Goal: Transaction & Acquisition: Purchase product/service

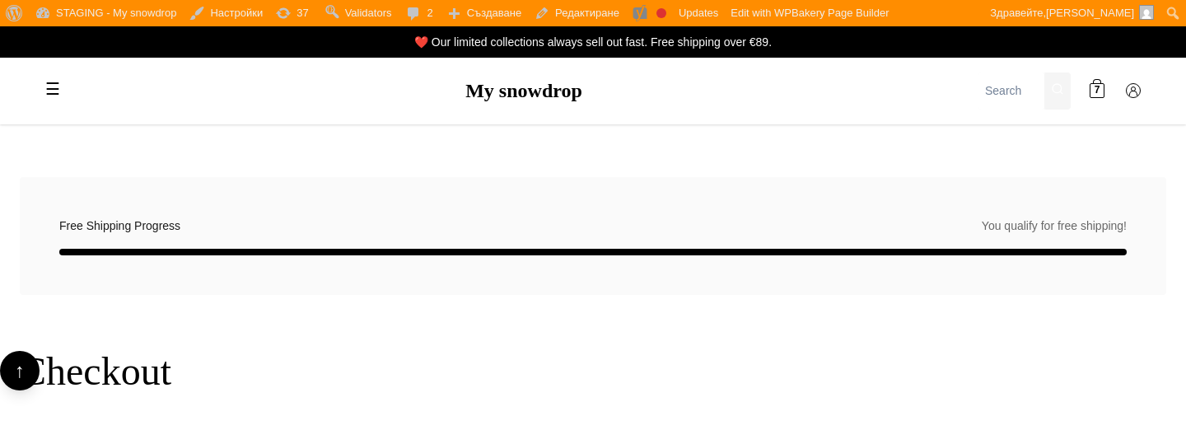
scroll to position [1837, 0]
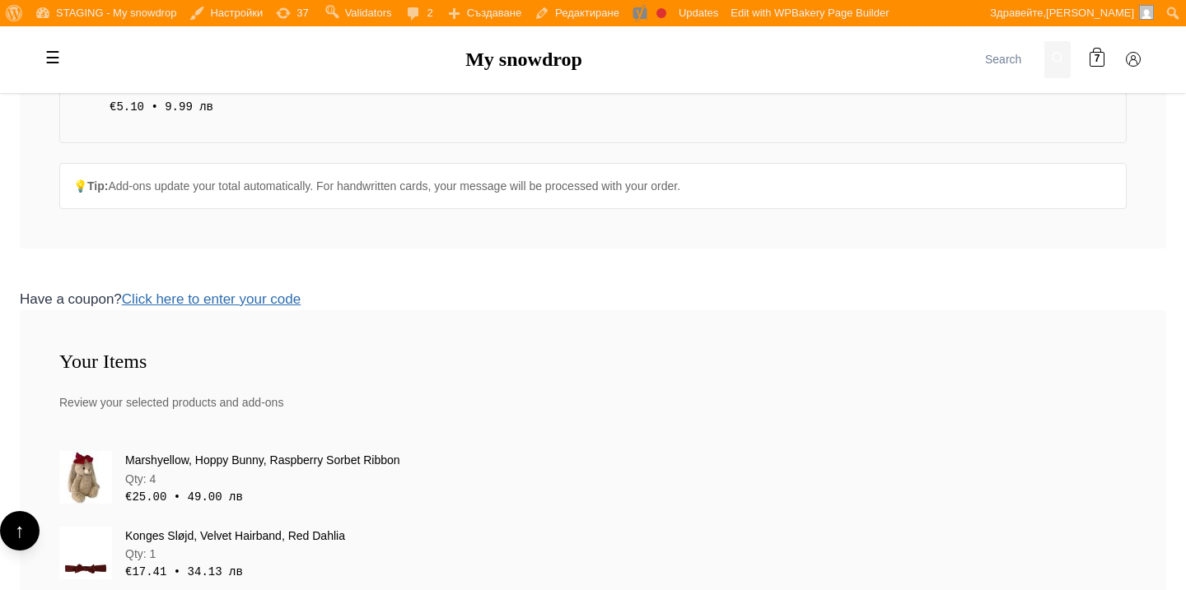
scroll to position [1045, 0]
click at [456, 364] on h3 "Your Items" at bounding box center [592, 362] width 1067 height 24
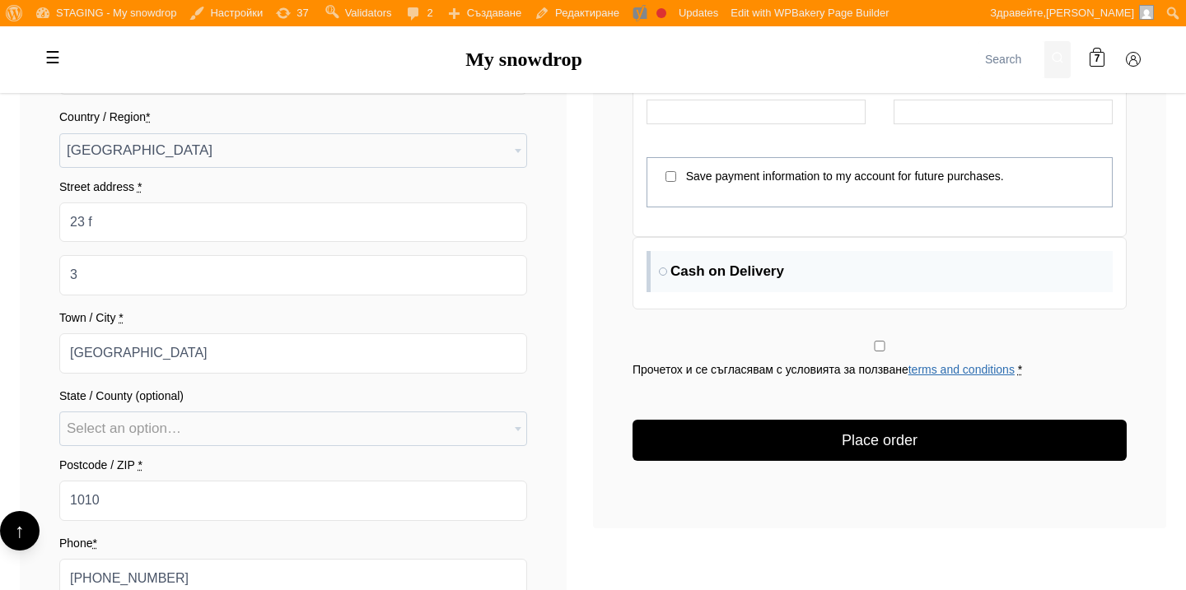
scroll to position [2124, 0]
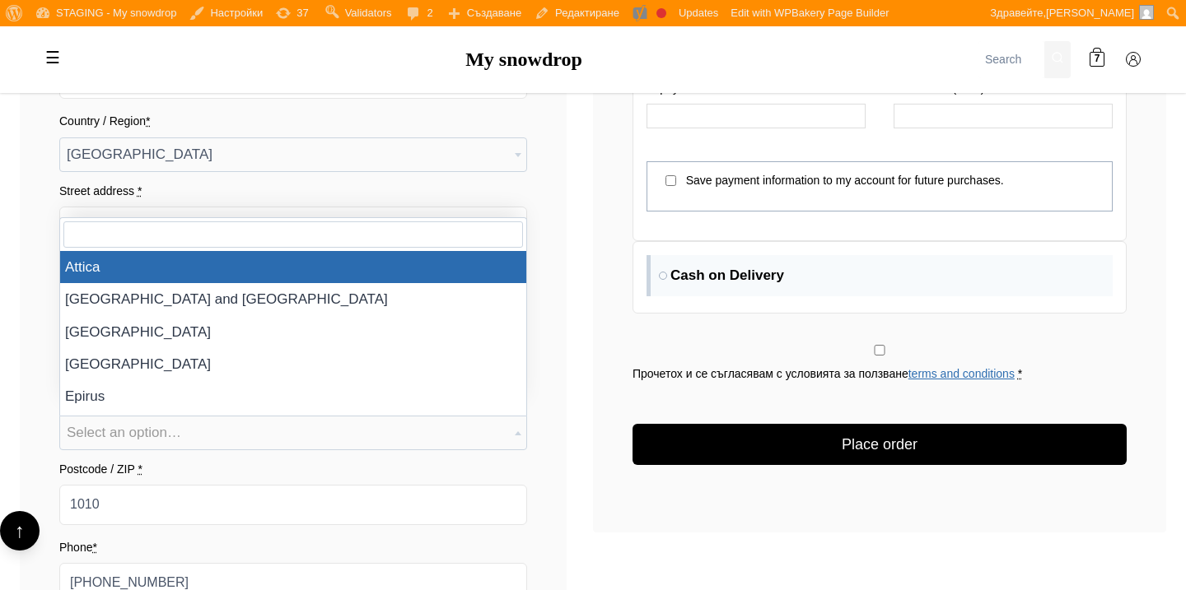
click at [487, 429] on span "Select an option…" at bounding box center [293, 433] width 466 height 33
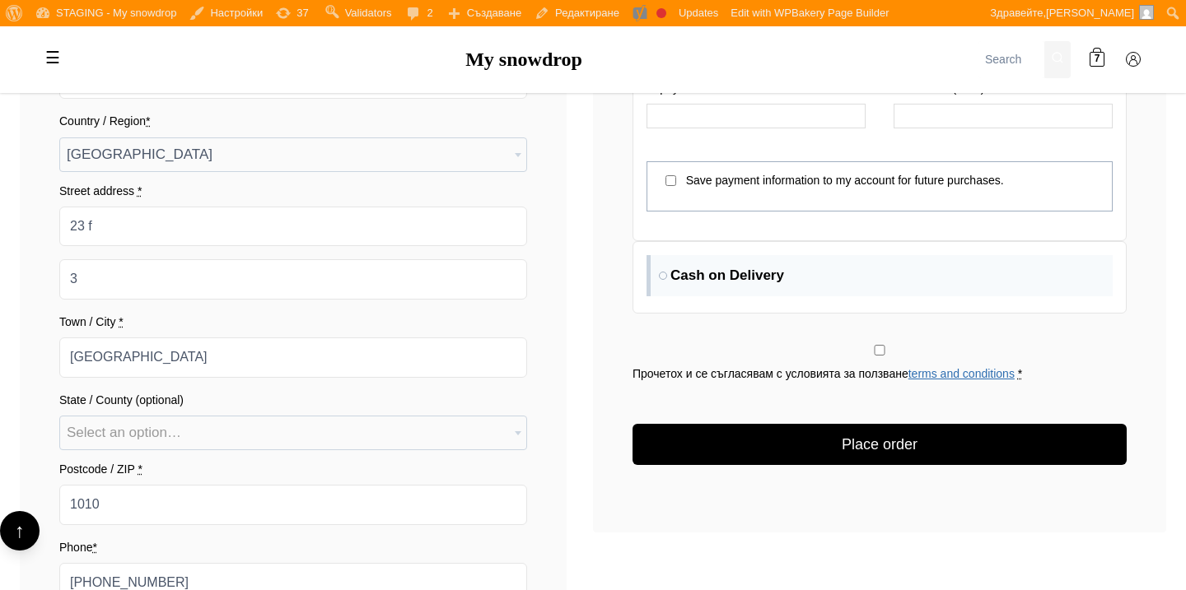
click at [464, 159] on span "[GEOGRAPHIC_DATA]" at bounding box center [293, 154] width 466 height 33
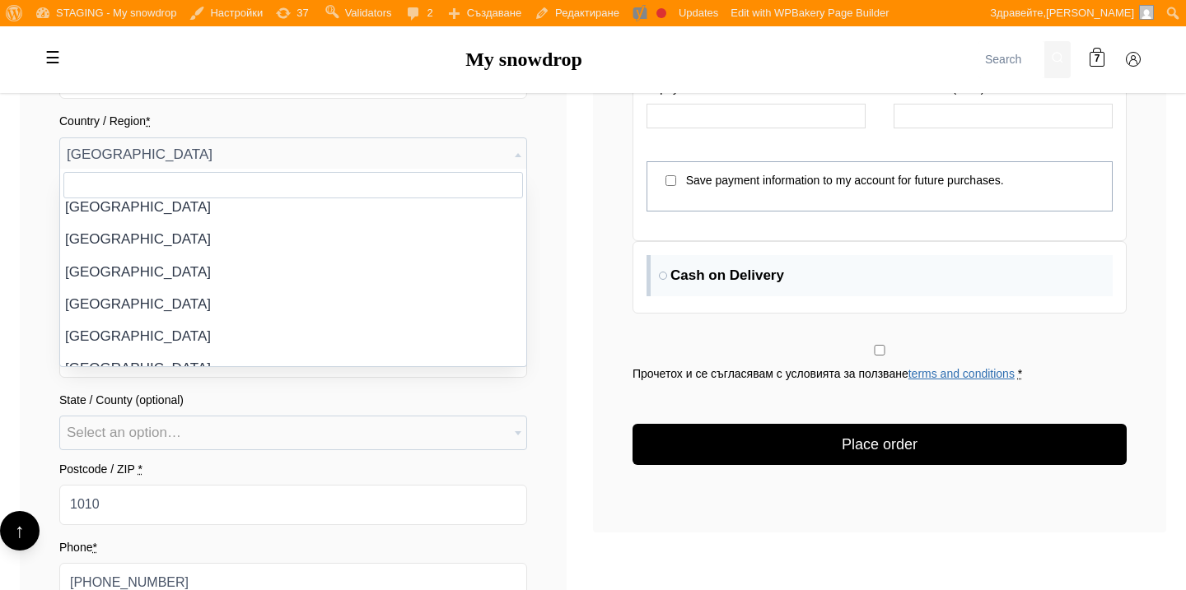
scroll to position [1044, 0]
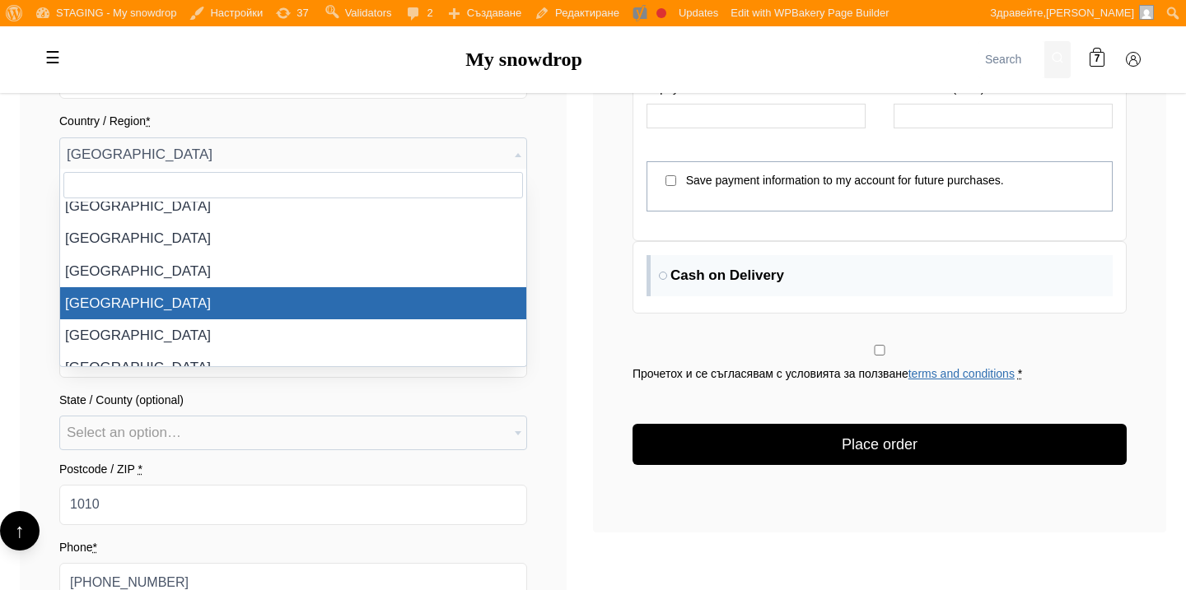
select select "BG"
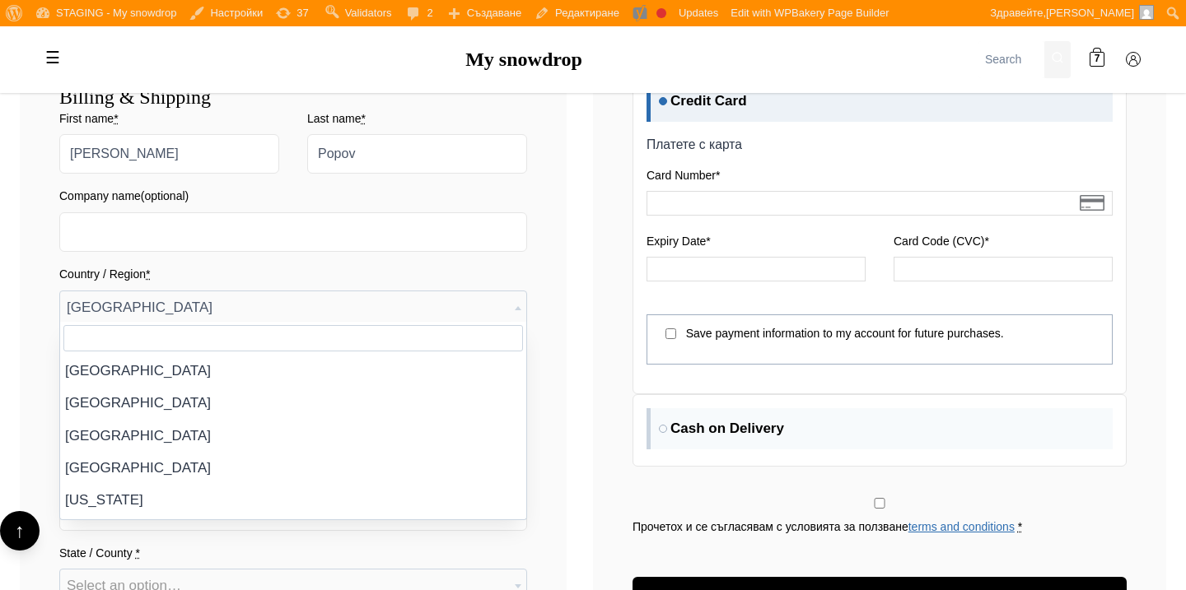
scroll to position [1065, 0]
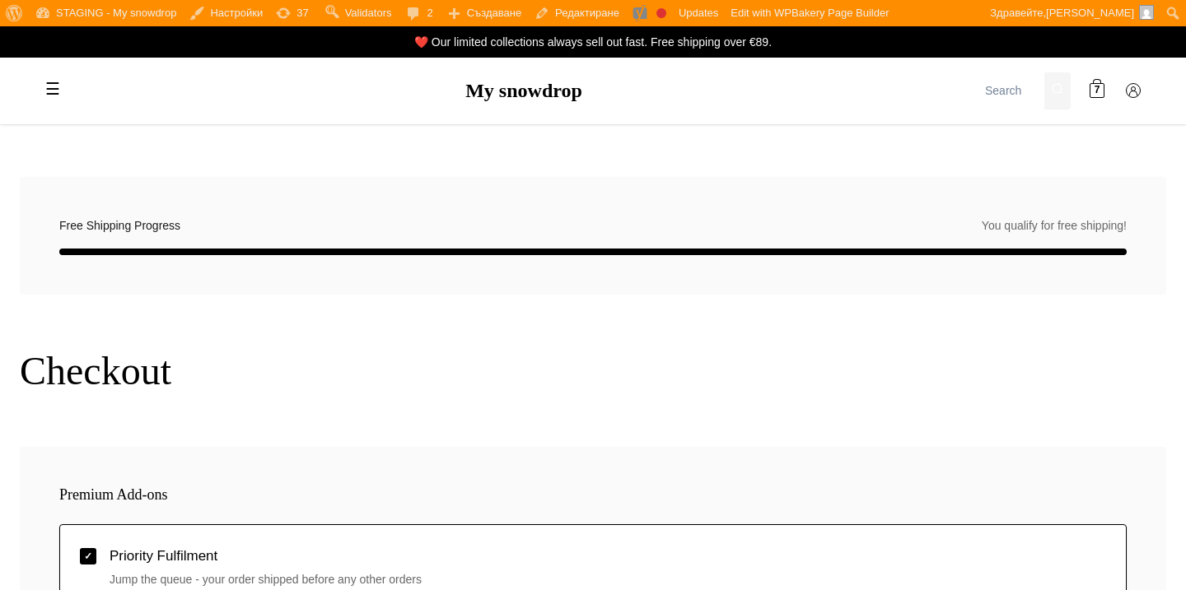
select select "BG-04"
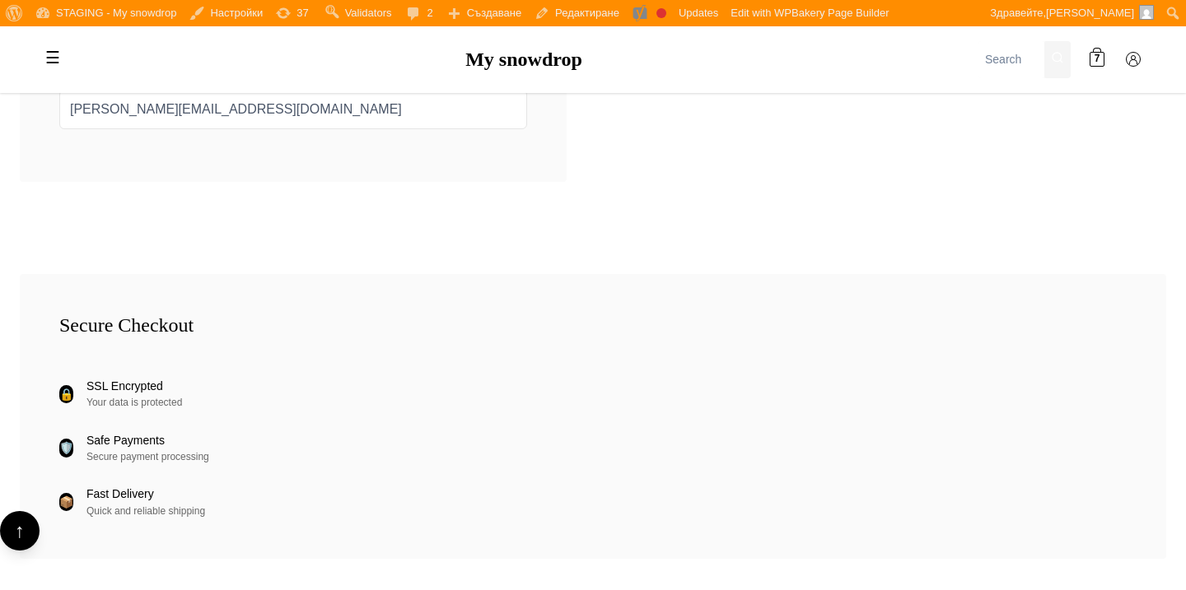
scroll to position [2875, 0]
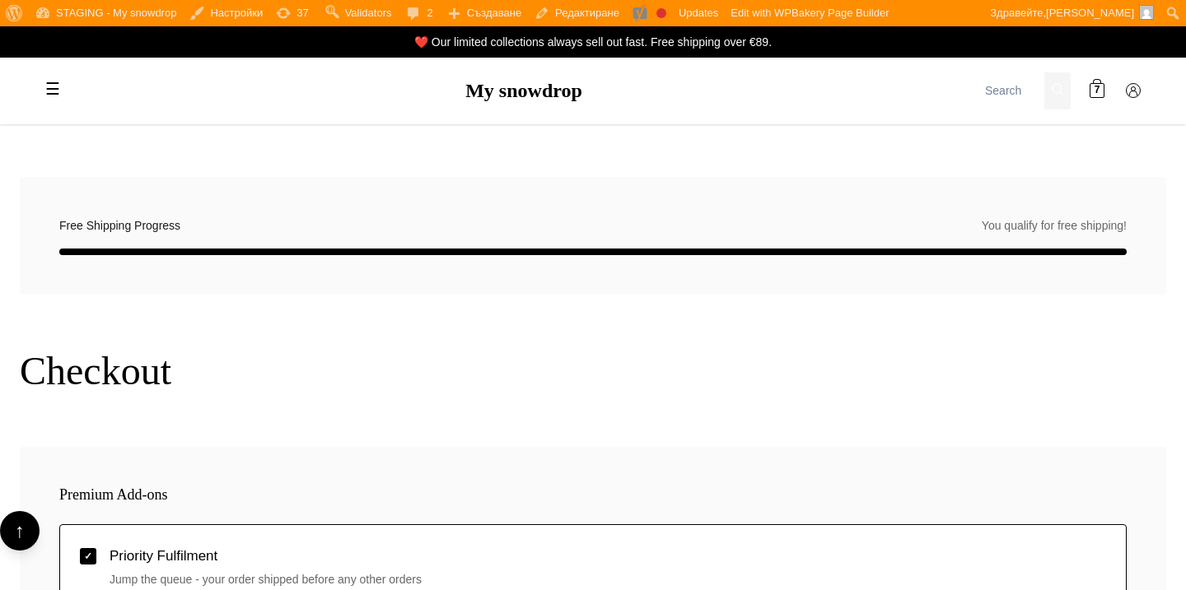
select select "BG-04"
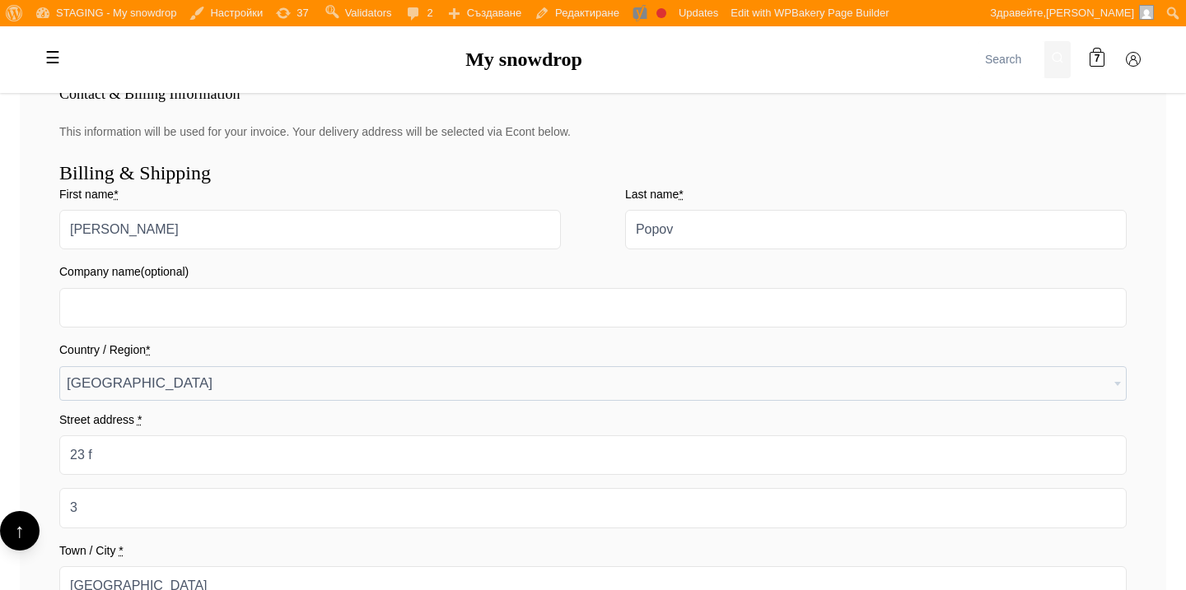
scroll to position [1866, 0]
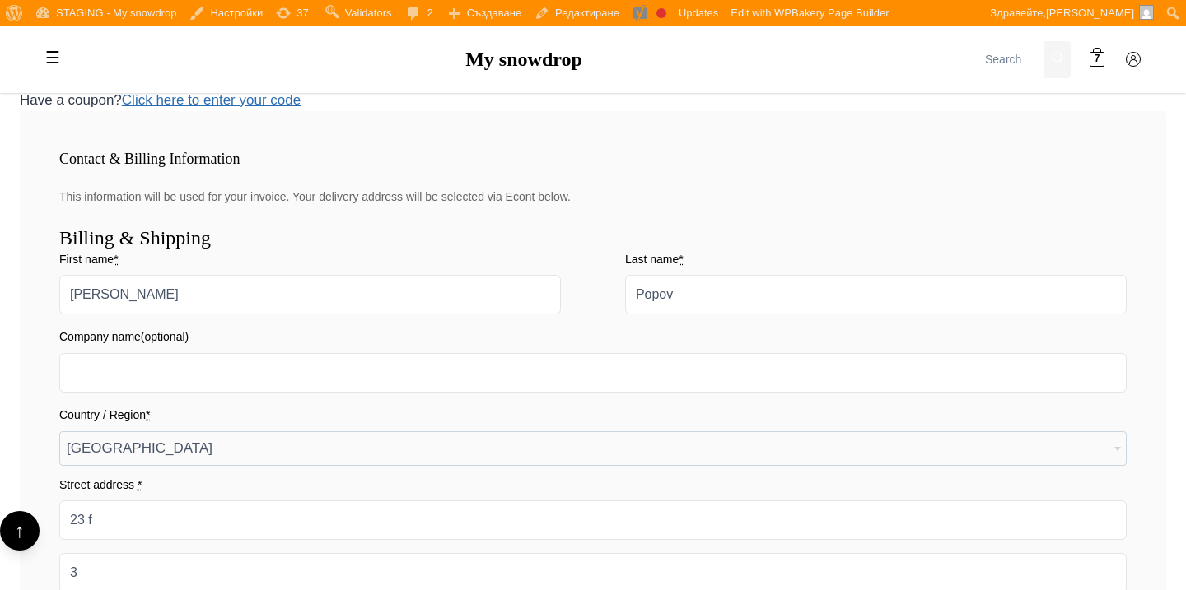
click at [419, 434] on span "[GEOGRAPHIC_DATA]" at bounding box center [593, 448] width 1066 height 33
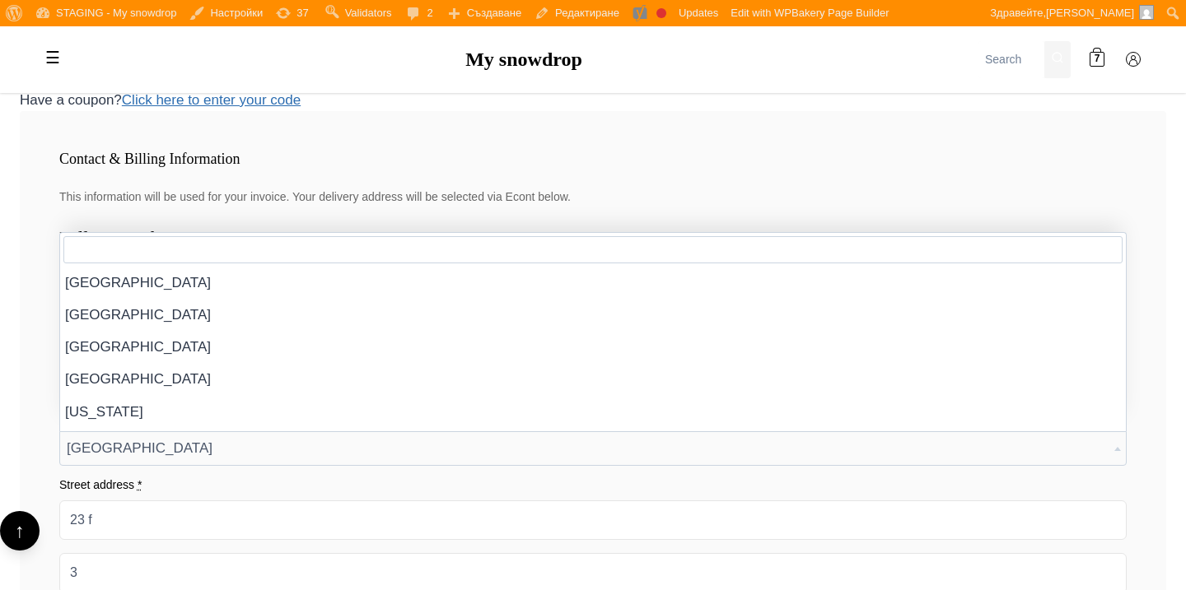
scroll to position [1065, 0]
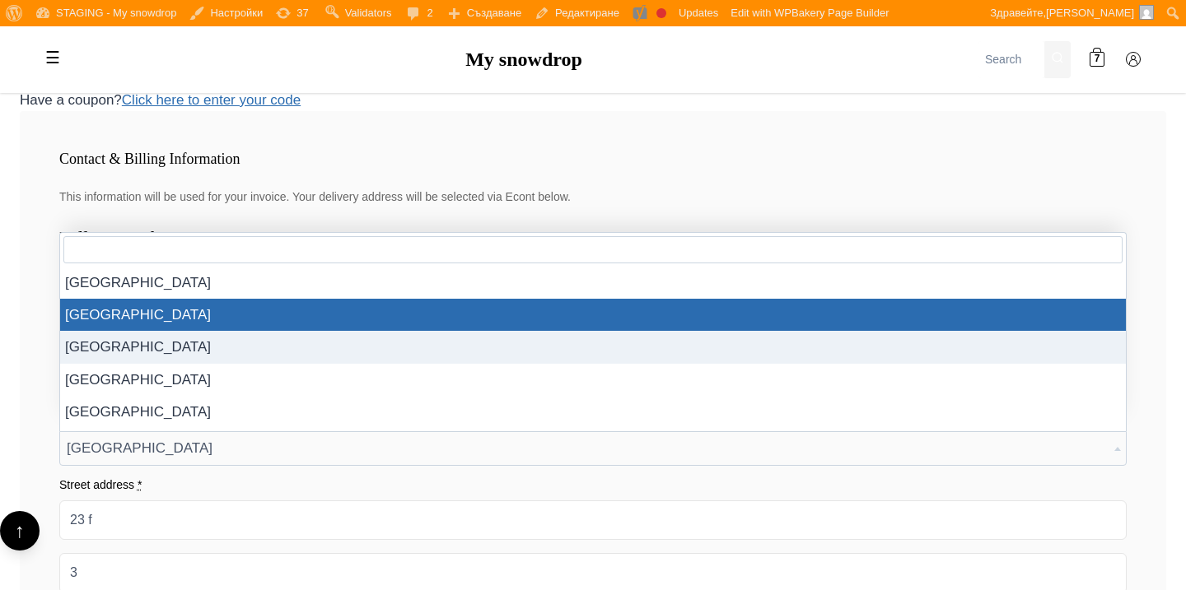
select select
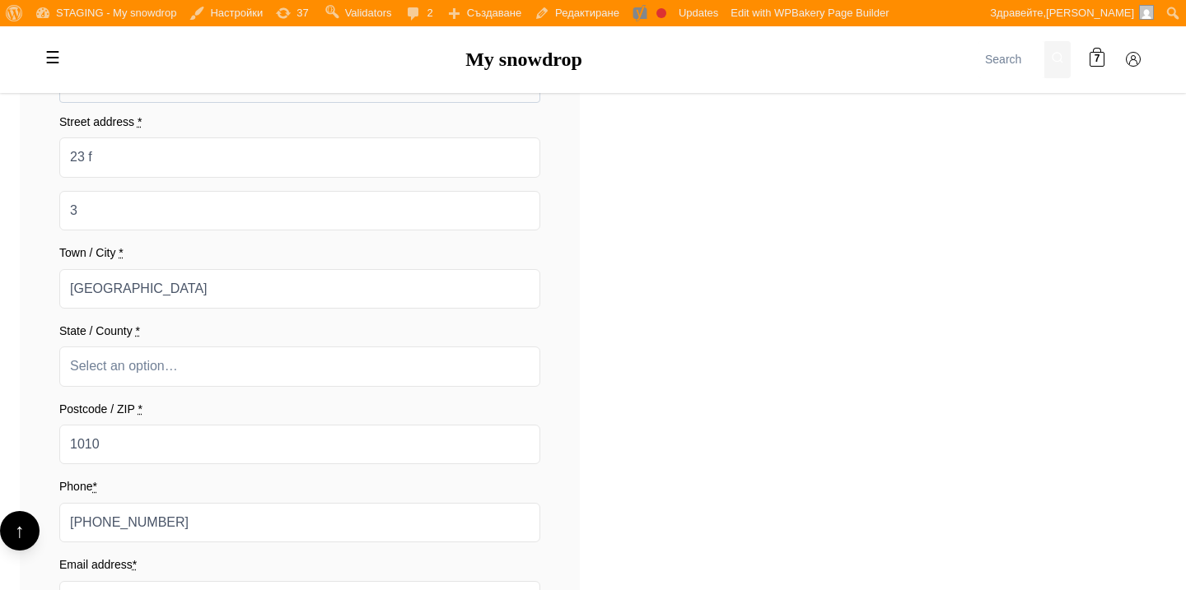
scroll to position [2208, 0]
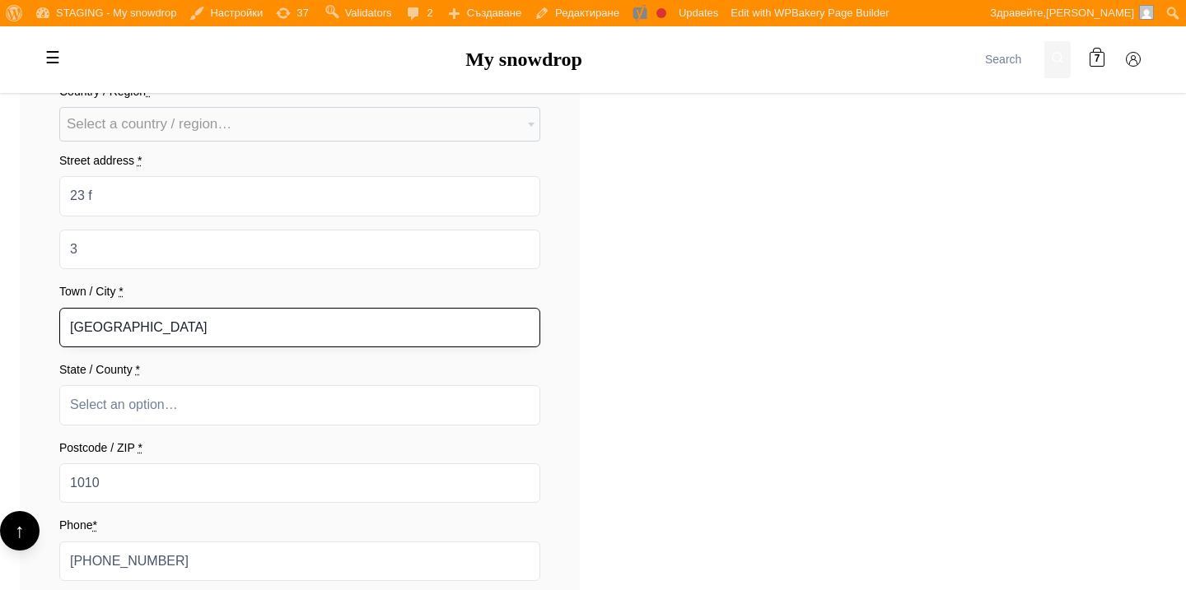
click at [459, 333] on input "[GEOGRAPHIC_DATA]" at bounding box center [299, 328] width 481 height 40
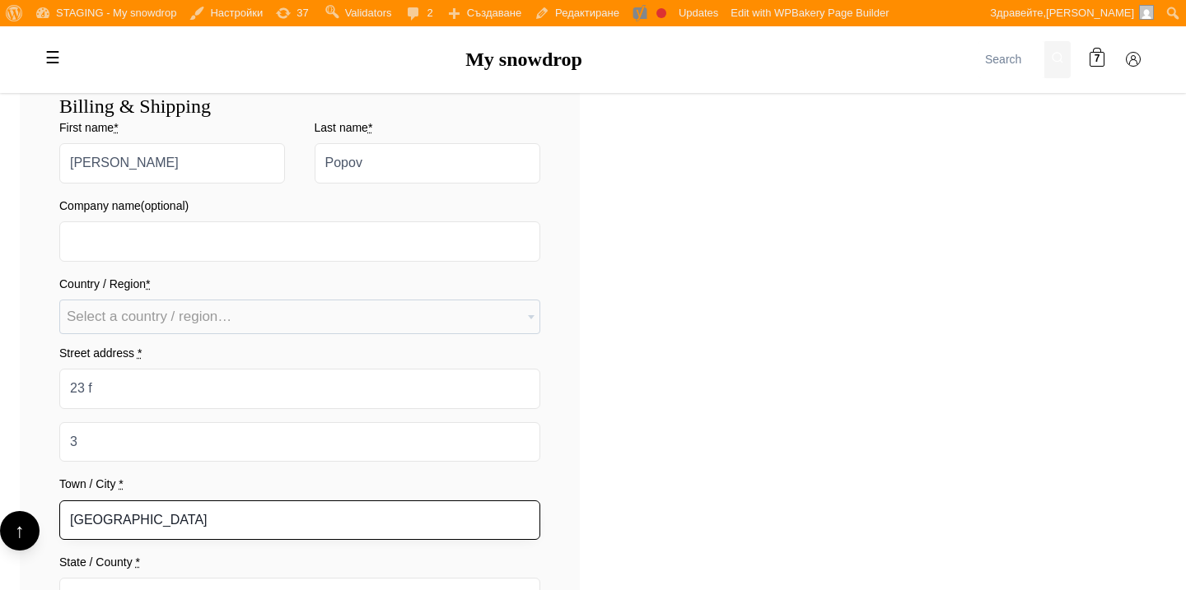
scroll to position [1950, 0]
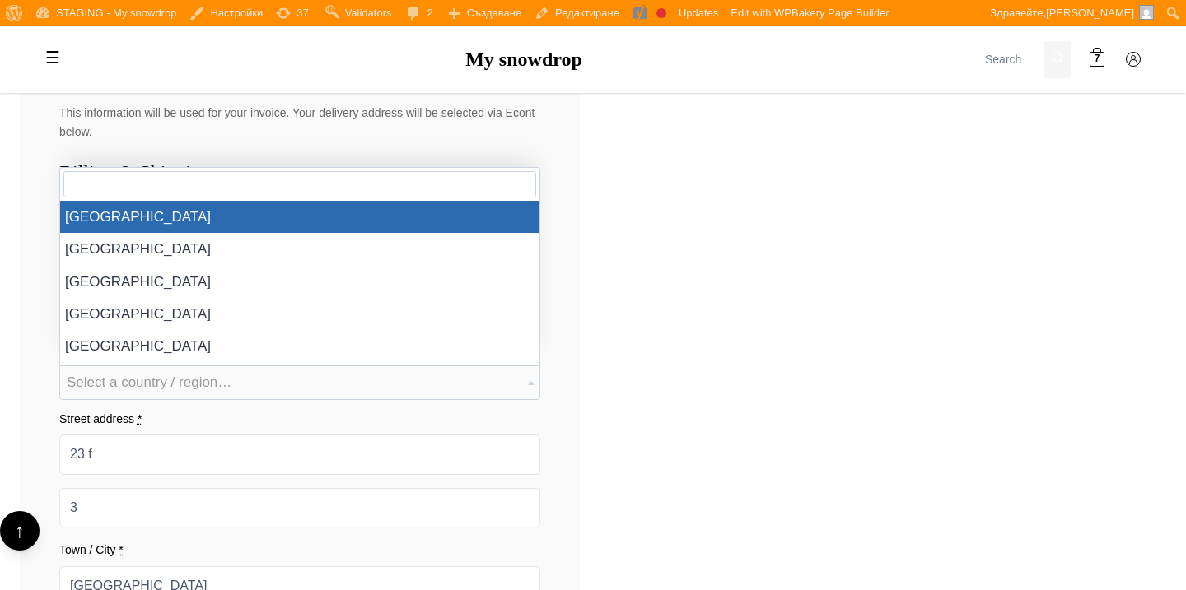
click at [457, 385] on span "Select a country / region…" at bounding box center [299, 382] width 479 height 33
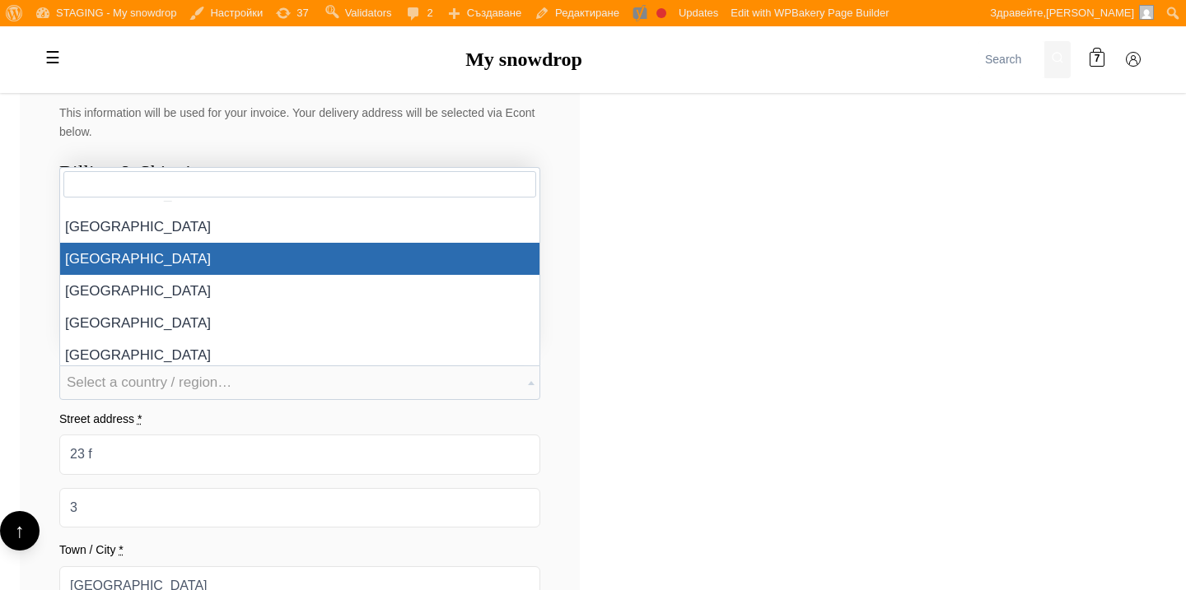
scroll to position [57, 0]
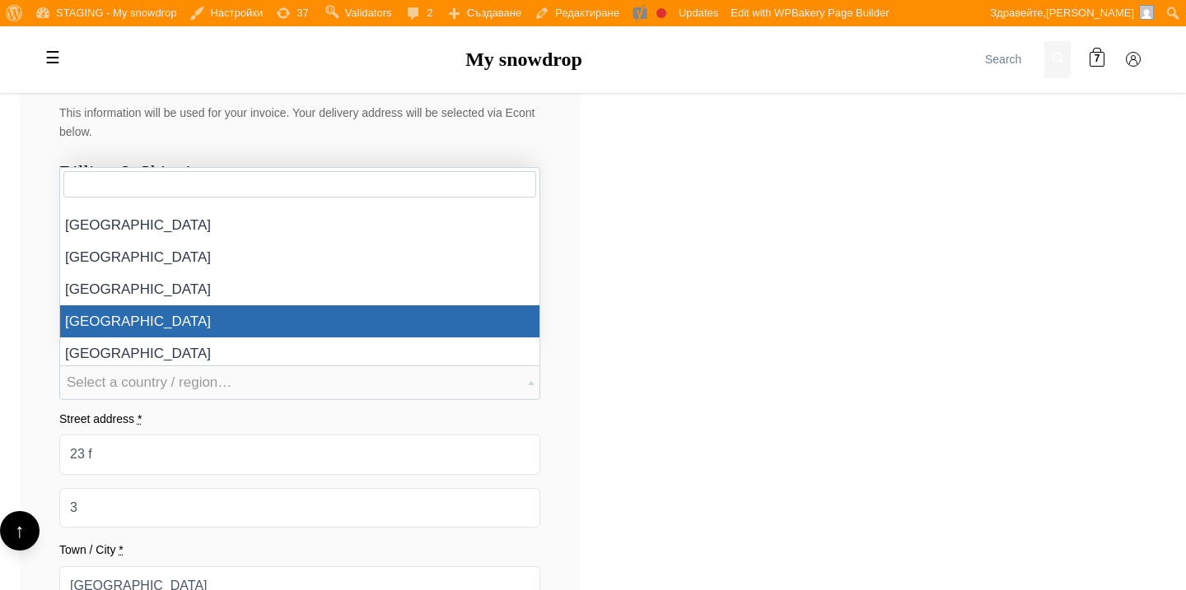
select select "BG"
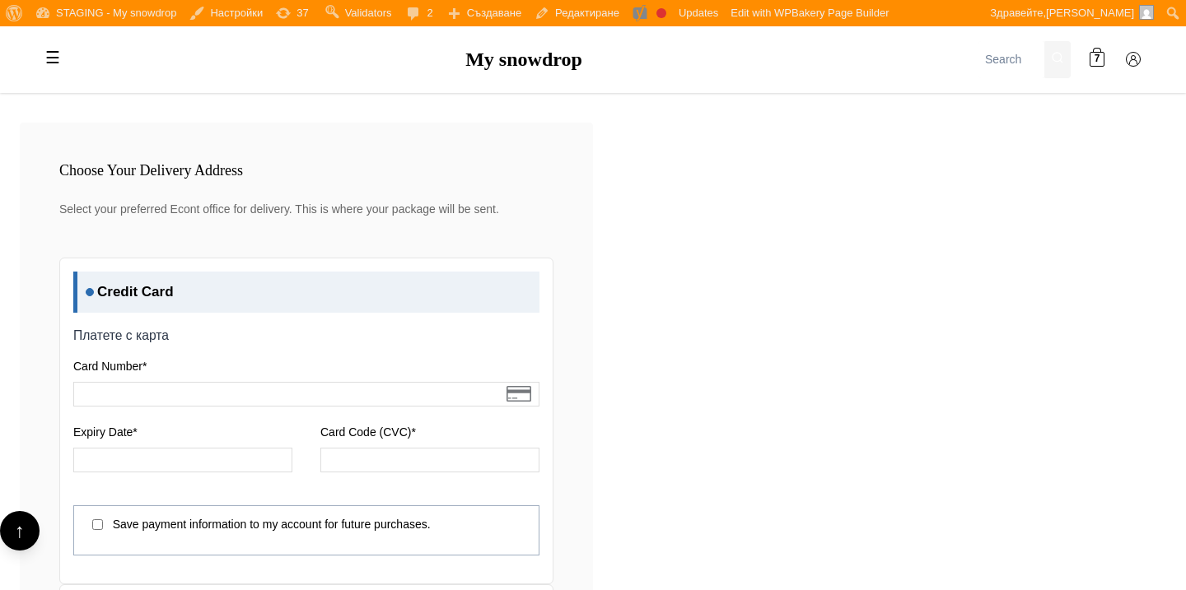
scroll to position [2866, 0]
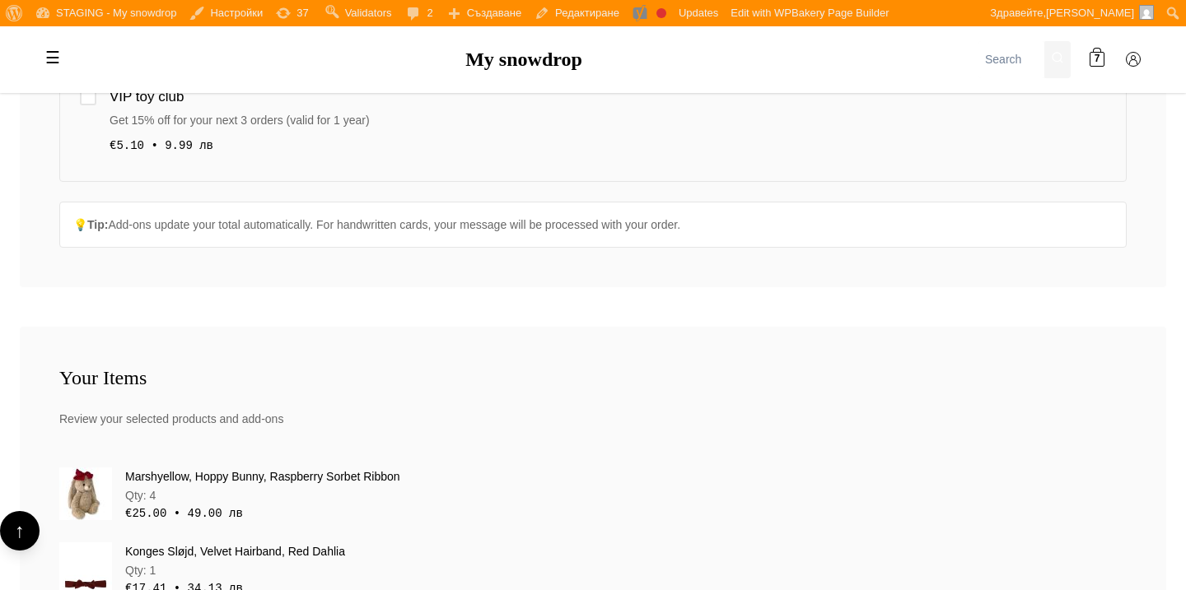
scroll to position [660, 0]
